Goal: Task Accomplishment & Management: Use online tool/utility

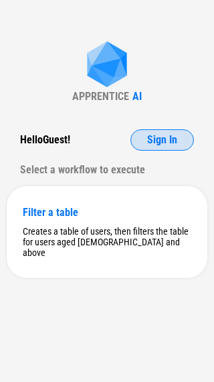
click at [165, 143] on span "Sign In" at bounding box center [162, 140] width 30 height 11
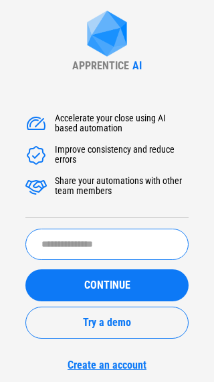
click at [89, 248] on input "text" at bounding box center [106, 244] width 163 height 31
type input "*****"
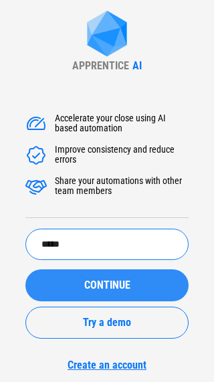
click at [84, 277] on button "CONTINUE" at bounding box center [106, 286] width 163 height 32
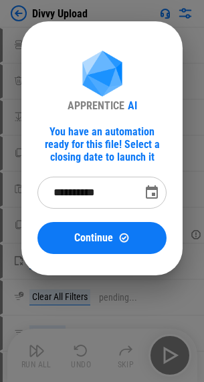
click at [153, 195] on icon "Choose date, selected date is Aug 2, 2025" at bounding box center [151, 192] width 12 height 13
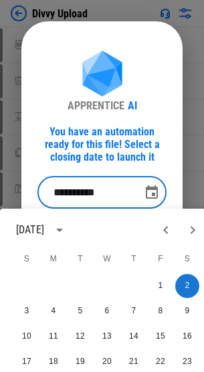
click at [190, 228] on icon "Next month" at bounding box center [192, 230] width 16 height 16
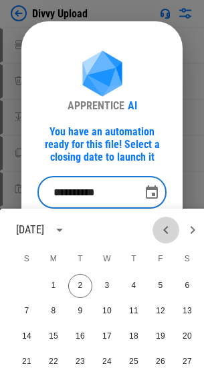
click at [169, 229] on icon "Previous month" at bounding box center [165, 230] width 16 height 16
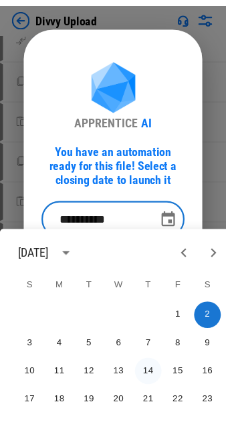
scroll to position [734, 0]
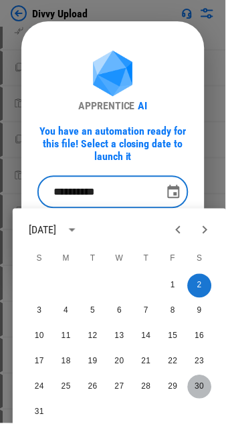
click at [196, 382] on button "30" at bounding box center [200, 388] width 24 height 24
type input "**********"
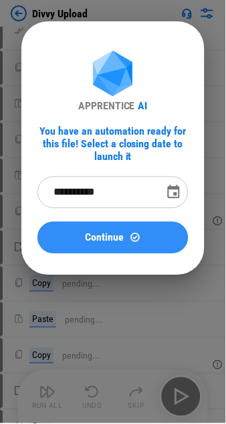
click at [135, 238] on img at bounding box center [134, 237] width 11 height 11
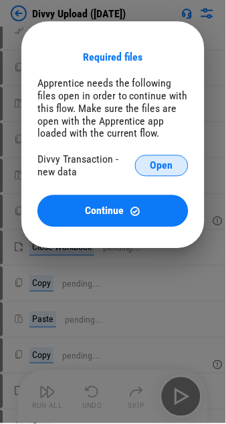
click at [158, 170] on span "Open" at bounding box center [161, 166] width 23 height 11
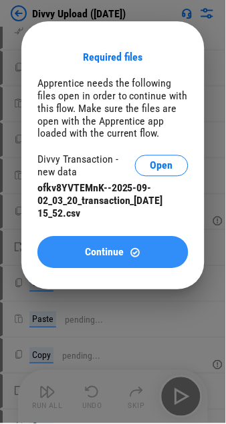
click at [81, 250] on button "Continue" at bounding box center [112, 253] width 151 height 32
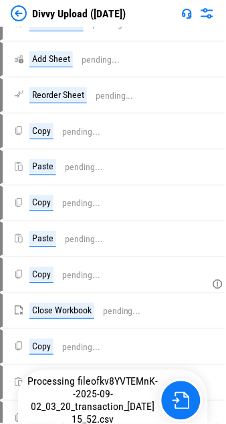
scroll to position [798, 0]
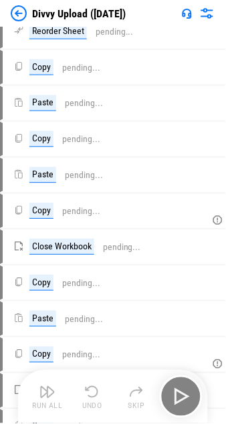
click at [213, 382] on icon at bounding box center [212, 427] width 12 height 12
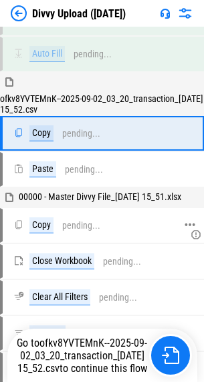
scroll to position [7, 0]
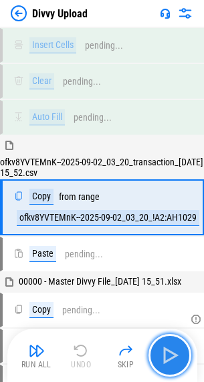
click at [183, 360] on button "button" at bounding box center [169, 355] width 43 height 43
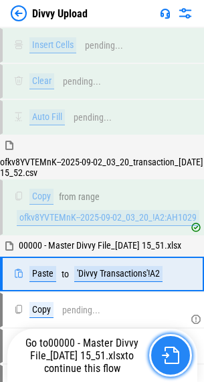
click at [173, 357] on img "button" at bounding box center [169, 355] width 17 height 17
click at [161, 357] on img "button" at bounding box center [169, 355] width 17 height 17
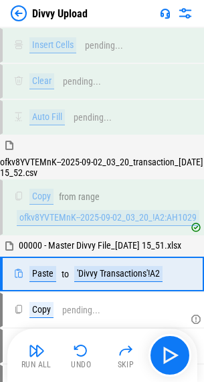
click at [19, 18] on img at bounding box center [19, 13] width 16 height 16
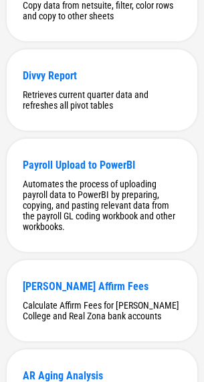
scroll to position [8572, 0]
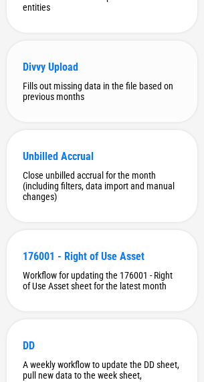
click at [67, 102] on div "Fills out missing data in the file based on previous months" at bounding box center [102, 91] width 158 height 21
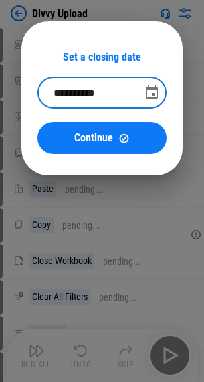
click at [80, 94] on input "**********" at bounding box center [84, 93] width 95 height 32
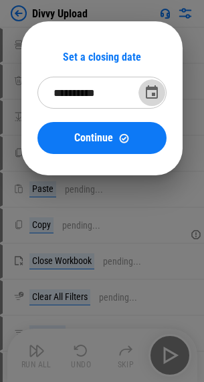
click at [147, 94] on icon "Choose date, selected date is Aug 2, 2025" at bounding box center [151, 91] width 12 height 13
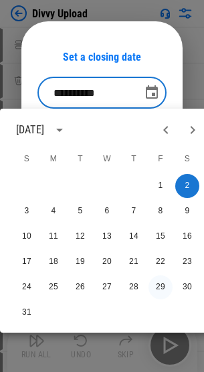
click at [160, 184] on button "29" at bounding box center [160, 288] width 24 height 24
type input "**********"
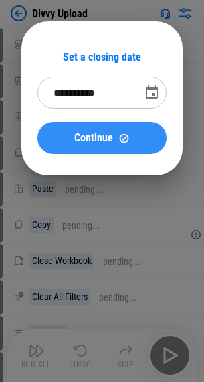
click at [124, 136] on img at bounding box center [123, 138] width 11 height 11
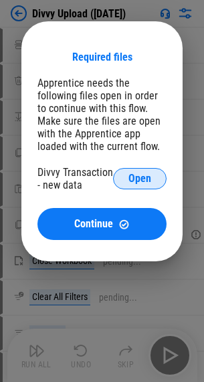
click at [133, 172] on button "Open" at bounding box center [139, 178] width 53 height 21
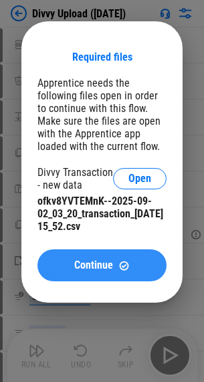
click at [78, 184] on span "Continue" at bounding box center [93, 265] width 39 height 11
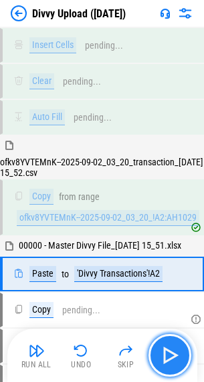
click at [165, 184] on img "button" at bounding box center [169, 355] width 21 height 21
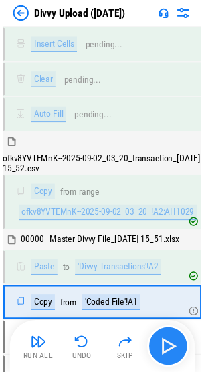
scroll to position [121, 0]
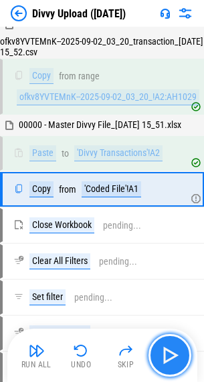
click at [174, 184] on img "button" at bounding box center [169, 355] width 21 height 21
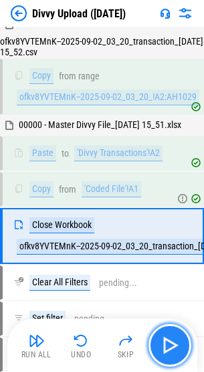
click at [175, 184] on img "button" at bounding box center [169, 345] width 21 height 21
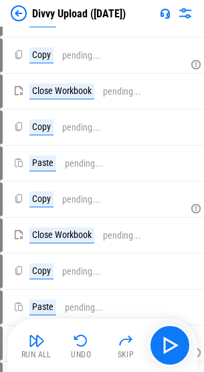
scroll to position [2031, 0]
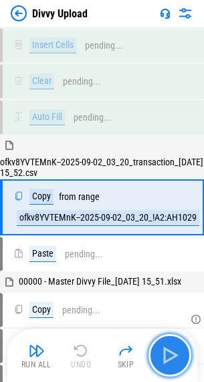
click at [169, 362] on img "button" at bounding box center [169, 355] width 21 height 21
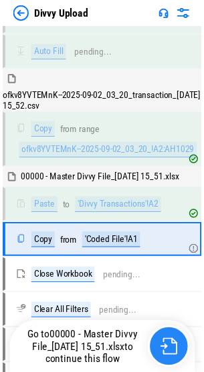
scroll to position [121, 0]
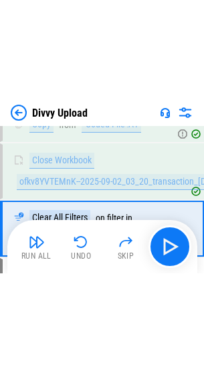
scroll to position [316, 0]
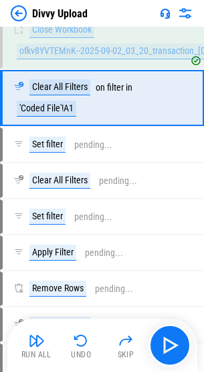
click at [19, 10] on img at bounding box center [19, 13] width 16 height 16
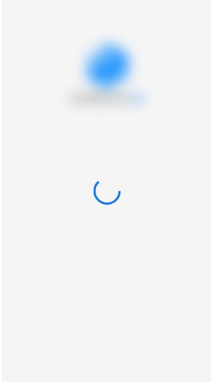
scroll to position [0, 0]
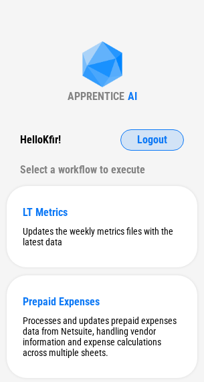
click at [163, 143] on span "Logout" at bounding box center [152, 140] width 30 height 11
